Goal: Register for event/course

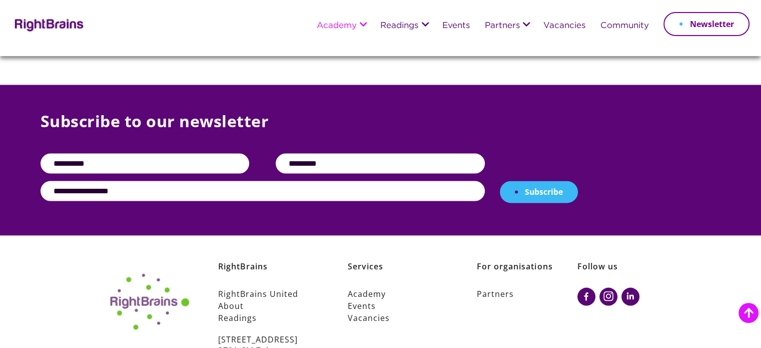
scroll to position [1911, 0]
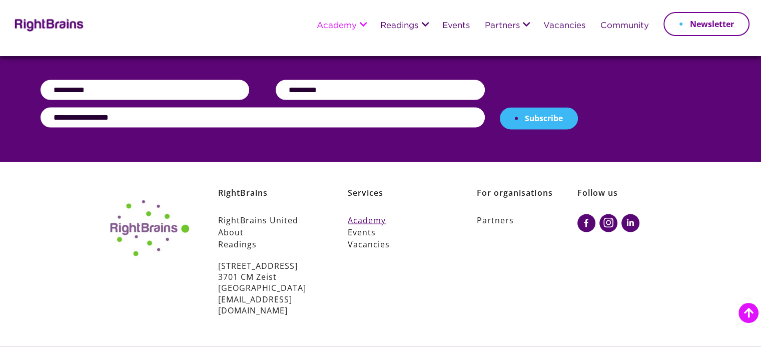
click at [378, 214] on link "Academy" at bounding box center [398, 220] width 101 height 12
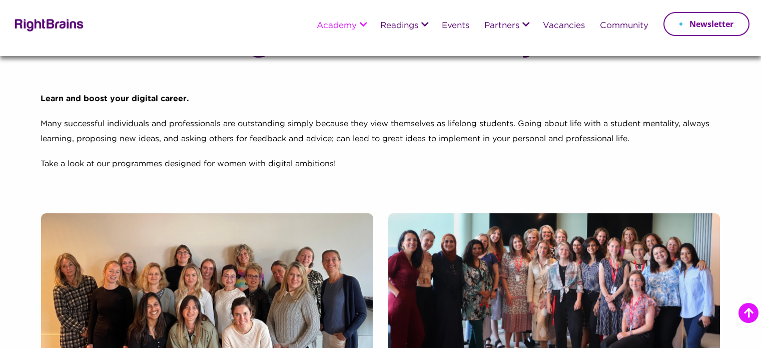
scroll to position [250, 0]
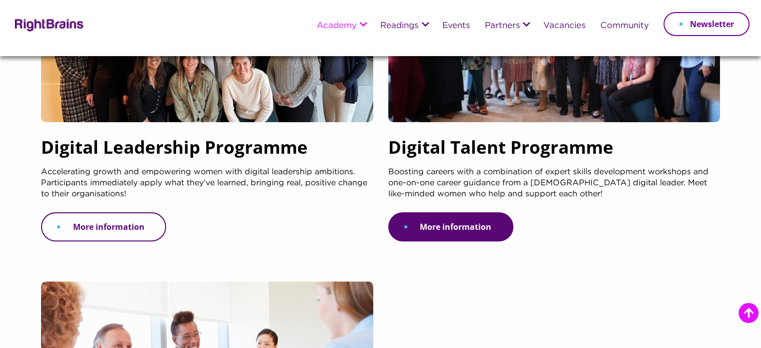
click at [108, 232] on link "More information" at bounding box center [103, 226] width 125 height 29
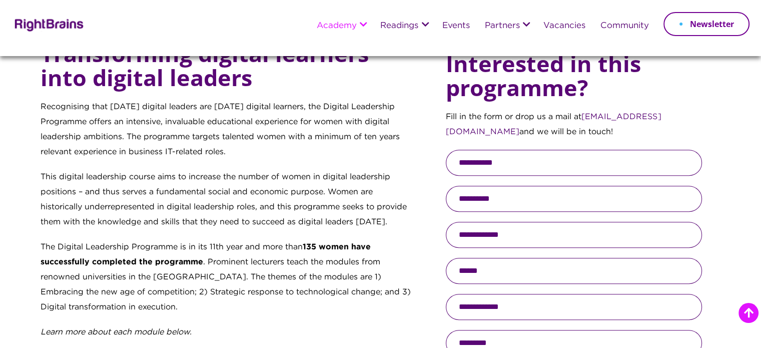
scroll to position [451, 0]
